Goal: Task Accomplishment & Management: Manage account settings

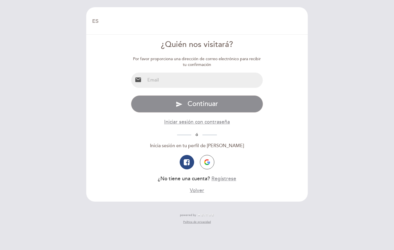
select select "es"
click at [149, 79] on input "email" at bounding box center [204, 80] width 118 height 15
type input "[PERSON_NAME][EMAIL_ADDRESS][PERSON_NAME][DOMAIN_NAME]"
click at [192, 107] on span "Continuar" at bounding box center [203, 104] width 31 height 8
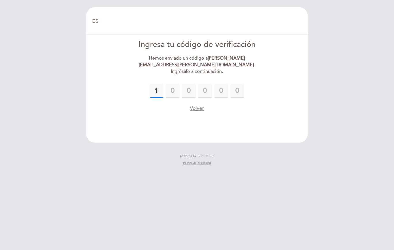
type input "1"
type input "6"
type input "0"
type input "3"
type input "0"
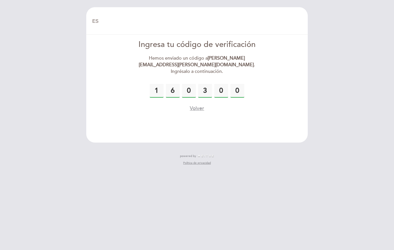
type input "0"
click at [196, 105] on button "Volver" at bounding box center [197, 108] width 14 height 7
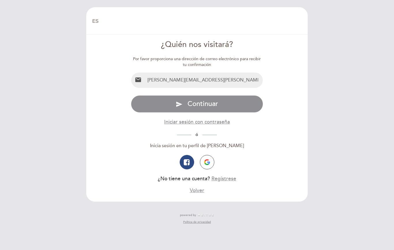
click at [204, 105] on span "Continuar" at bounding box center [203, 104] width 31 height 8
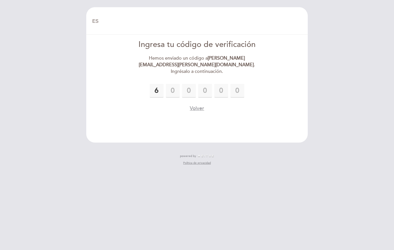
type input "6"
type input "9"
type input "5"
type input "6"
type input "7"
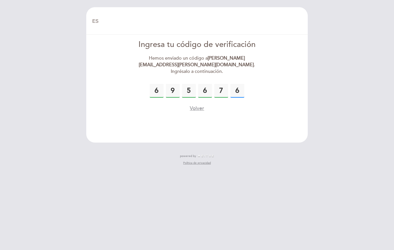
type input "6"
click at [197, 105] on button "Volver" at bounding box center [197, 108] width 14 height 7
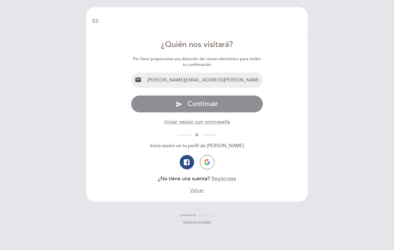
click at [204, 106] on span "Continuar" at bounding box center [203, 104] width 31 height 8
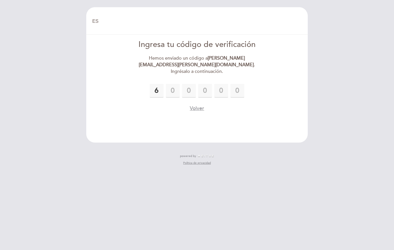
type input "6"
type input "9"
type input "5"
type input "6"
type input "7"
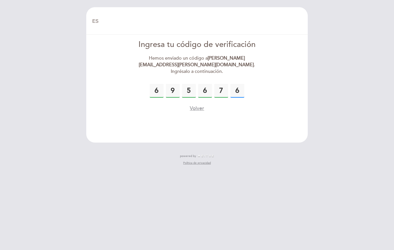
type input "6"
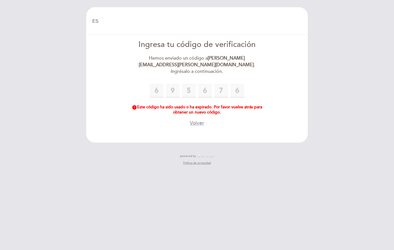
click at [195, 120] on button "Volver" at bounding box center [197, 123] width 14 height 7
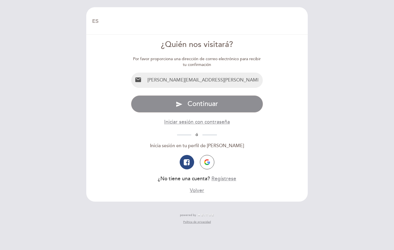
click at [195, 107] on span "Continuar" at bounding box center [203, 104] width 31 height 8
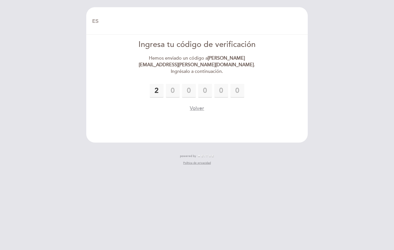
type input "2"
type input "7"
type input "3"
type input "9"
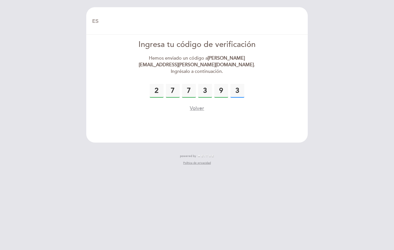
type input "3"
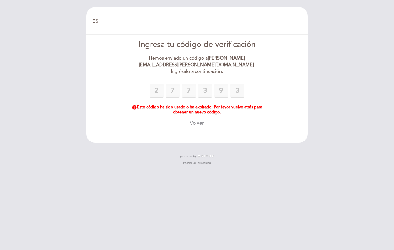
click at [200, 120] on button "Volver" at bounding box center [197, 123] width 14 height 7
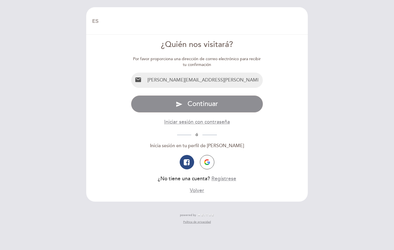
click at [199, 109] on button "send Continuar" at bounding box center [197, 103] width 132 height 17
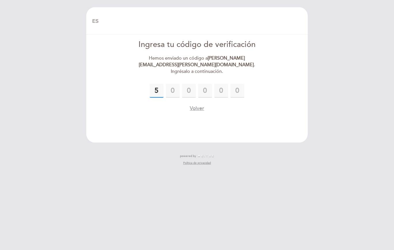
type input "5"
type input "3"
type input "0"
type input "2"
type input "1"
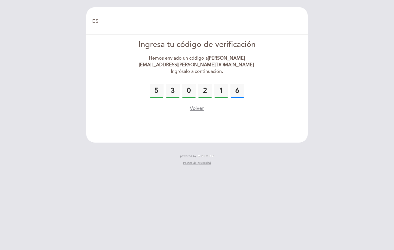
type input "6"
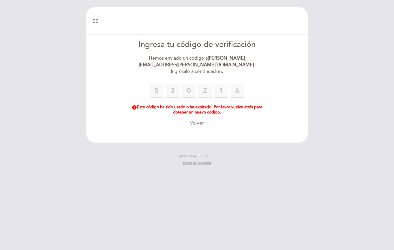
click at [194, 120] on button "Volver" at bounding box center [197, 123] width 14 height 7
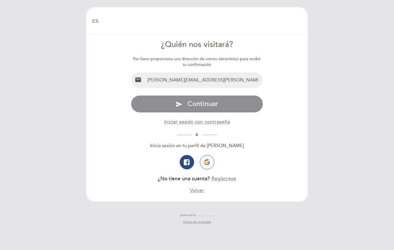
click at [203, 108] on span "Continuar" at bounding box center [203, 104] width 31 height 8
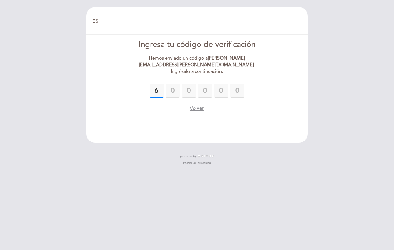
type input "6"
type input "9"
type input "5"
type input "6"
type input "7"
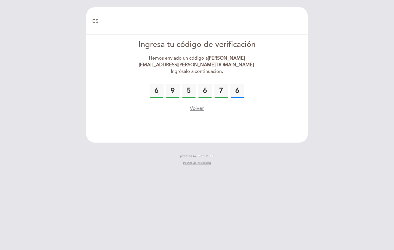
type input "6"
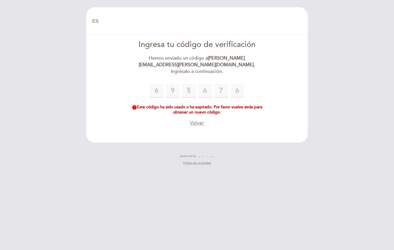
click at [198, 120] on button "Volver" at bounding box center [197, 123] width 14 height 7
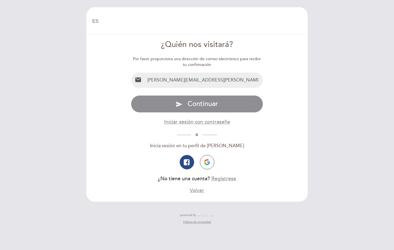
click at [205, 106] on span "Continuar" at bounding box center [203, 104] width 31 height 8
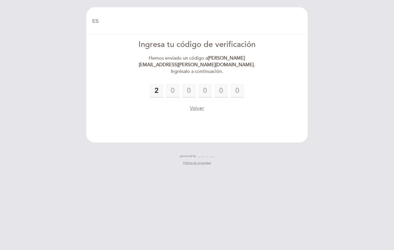
type input "2"
type input "1"
type input "5"
type input "6"
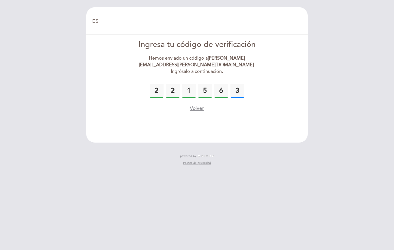
type input "3"
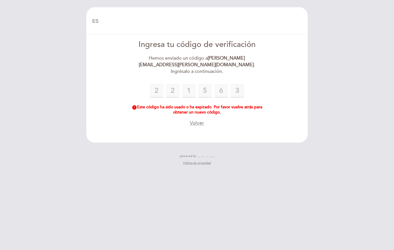
click at [198, 120] on button "Volver" at bounding box center [197, 123] width 14 height 7
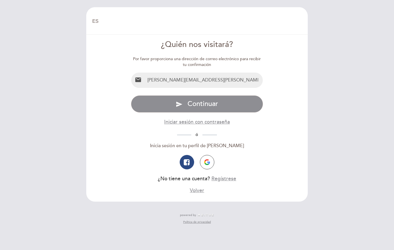
click at [198, 103] on span "Continuar" at bounding box center [203, 104] width 31 height 8
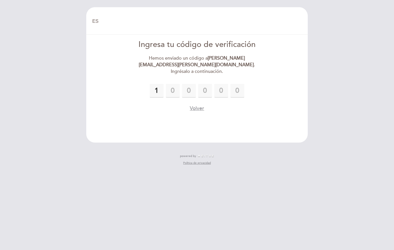
type input "1"
type input "8"
type input "2"
type input "4"
type input "3"
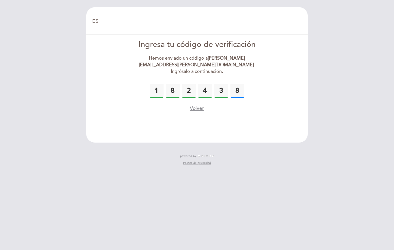
type input "8"
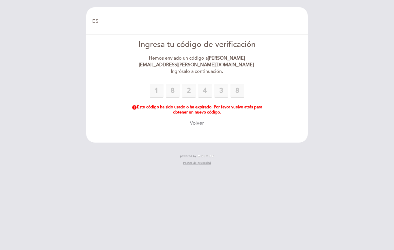
click at [199, 120] on button "Volver" at bounding box center [197, 123] width 14 height 7
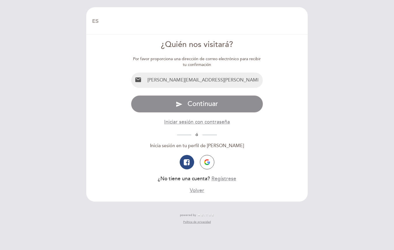
click at [201, 109] on button "send Continuar" at bounding box center [197, 103] width 132 height 17
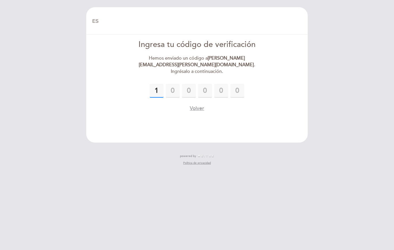
type input "1"
type input "0"
type input "9"
type input "0"
type input "2"
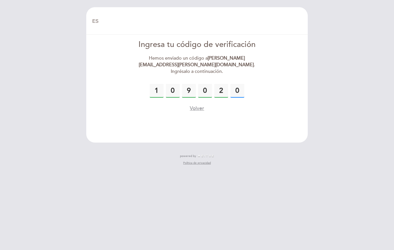
type input "0"
